Goal: Task Accomplishment & Management: Use online tool/utility

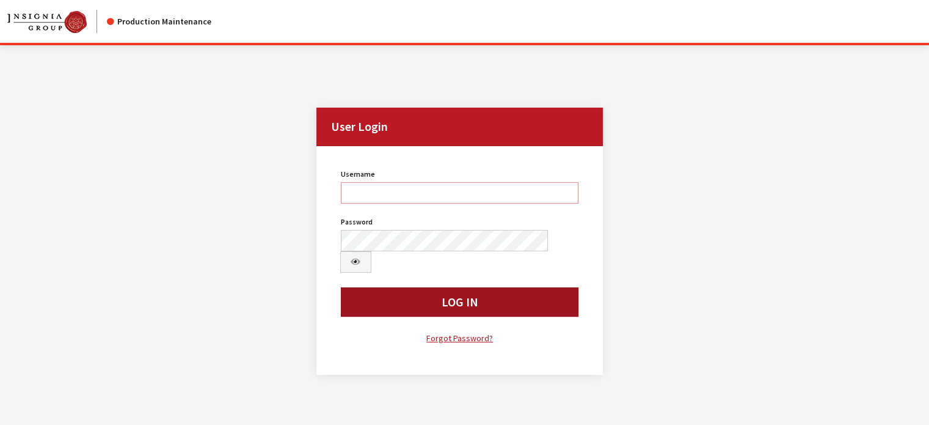
type input "kcollins"
click at [469, 287] on button "Log In" at bounding box center [460, 301] width 238 height 29
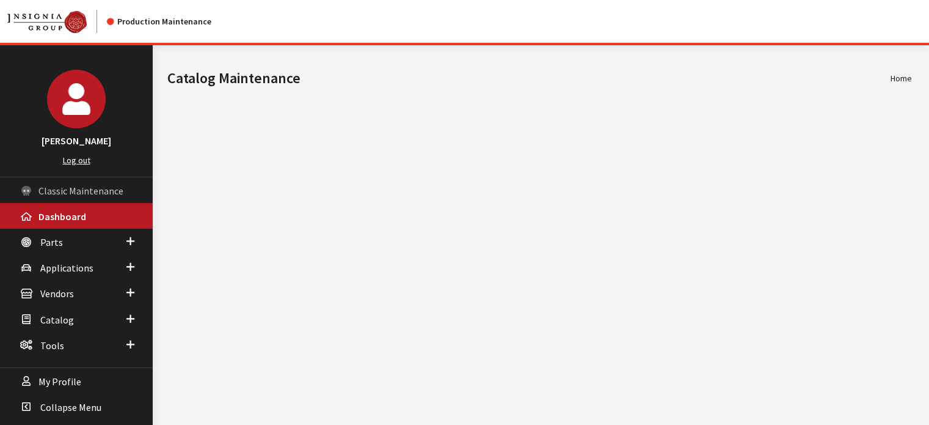
click at [78, 185] on span "Classic Maintenance" at bounding box center [80, 191] width 85 height 12
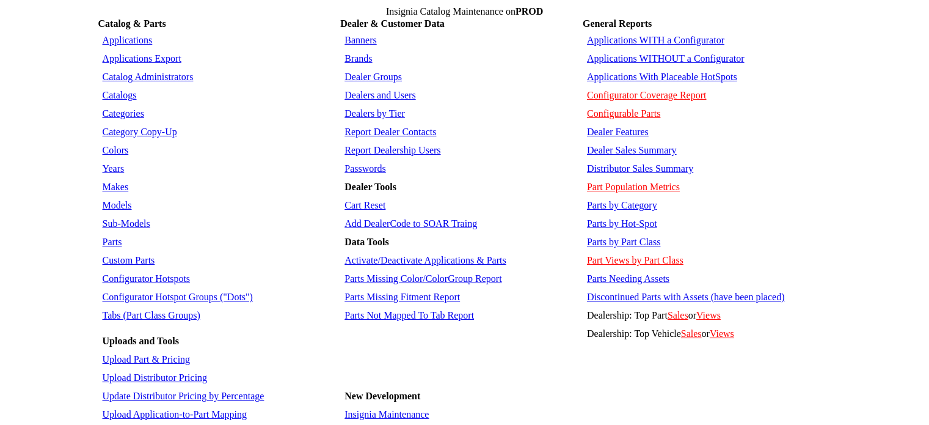
click at [393, 87] on td "Dealers and Users" at bounding box center [461, 95] width 239 height 17
click at [394, 90] on link "Dealers and Users" at bounding box center [380, 95] width 71 height 10
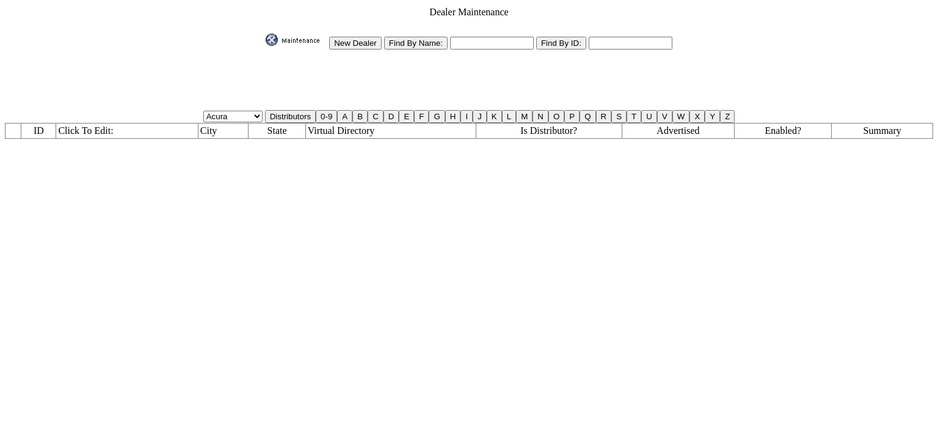
click at [484, 37] on input "text" at bounding box center [492, 43] width 84 height 13
type input "qa%"
click at [437, 40] on input "Find By Name:" at bounding box center [416, 43] width 64 height 13
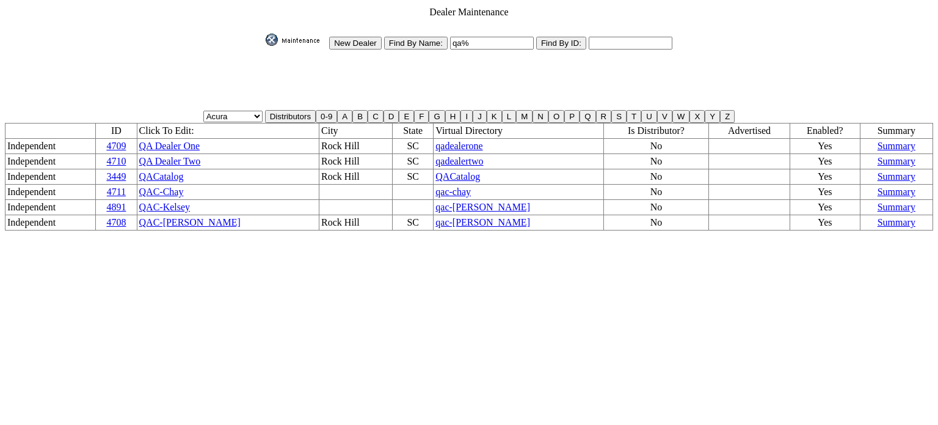
click at [436, 171] on span "QACatalog" at bounding box center [458, 176] width 45 height 10
